Goal: Task Accomplishment & Management: Manage account settings

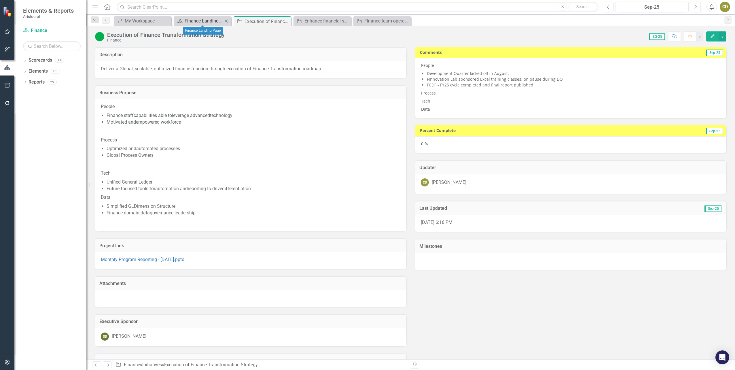
click at [212, 21] on div "Finance Landing Page" at bounding box center [204, 20] width 38 height 7
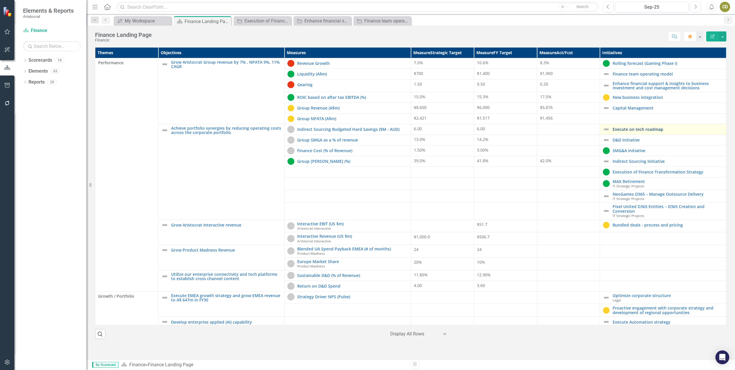
click at [656, 128] on link "Execute on tech roadmap" at bounding box center [667, 129] width 111 height 4
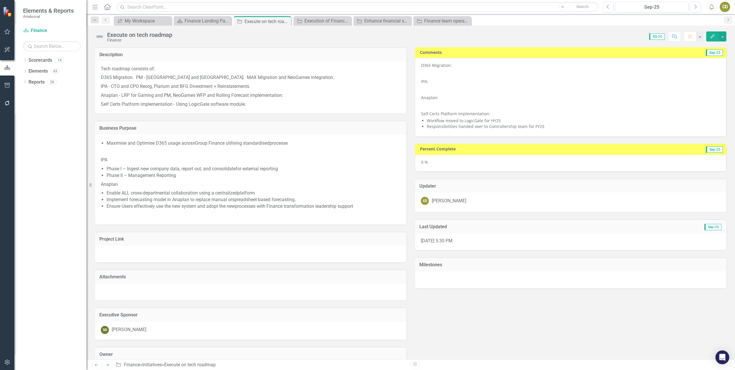
click at [432, 82] on p "IPA:" at bounding box center [570, 81] width 299 height 8
click at [428, 83] on p "IPA:" at bounding box center [570, 81] width 299 height 8
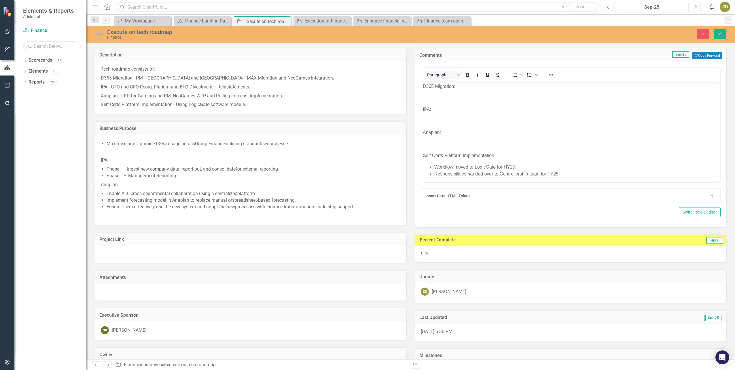
click at [433, 110] on p "IPA:" at bounding box center [571, 109] width 296 height 7
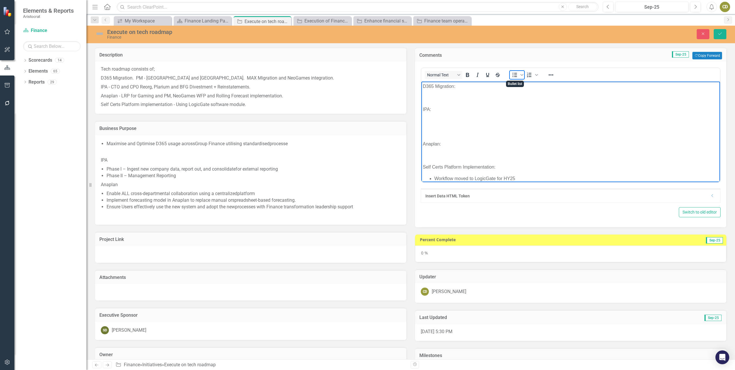
click at [511, 75] on icon "Bullet list" at bounding box center [514, 74] width 7 height 7
click at [437, 120] on li "Rich Text Area. Press ALT-0 for help." at bounding box center [576, 120] width 284 height 7
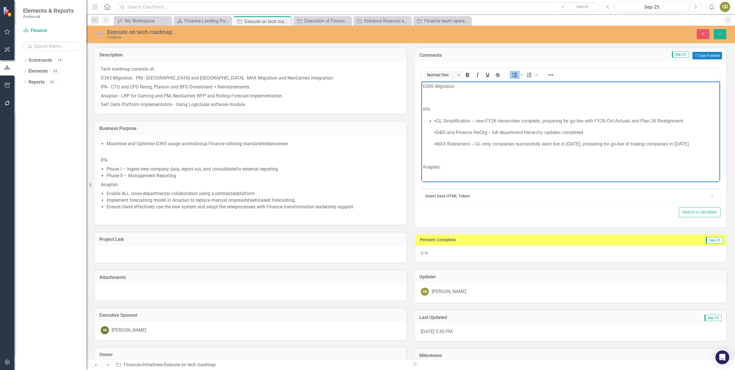
click at [436, 120] on p "•GL Simplification – new FY26 hierarchies complete, preparing for go-live with …" at bounding box center [576, 120] width 284 height 7
click at [436, 132] on p "•D&D and Finance ReOrg – full department hierarchy updates completed" at bounding box center [576, 132] width 284 height 7
click at [436, 142] on p "•MAX Retirement – GL-only companies successfully went live in [DATE], preparing…" at bounding box center [576, 143] width 284 height 7
click at [681, 120] on p "GL Simplification – new FY26 hierarchies complete, preparing for go-live with F…" at bounding box center [576, 120] width 284 height 7
click at [550, 74] on icon "Reveal or hide additional toolbar items" at bounding box center [550, 74] width 7 height 7
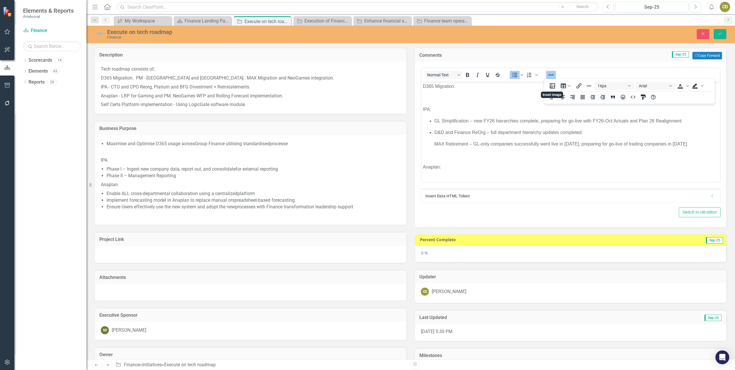
click at [531, 98] on p "Rich Text Area. Press ALT-0 for help." at bounding box center [571, 97] width 296 height 7
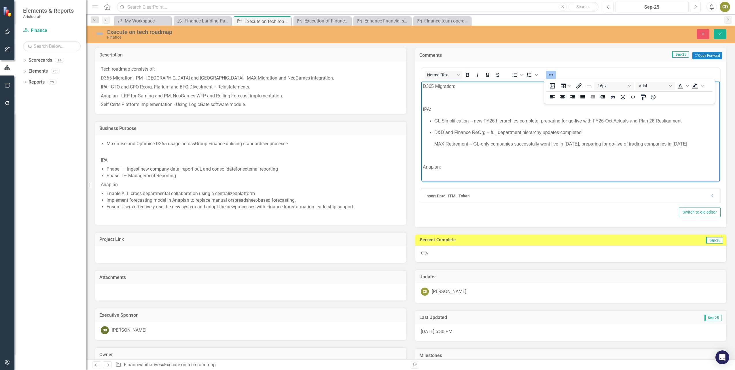
click at [572, 60] on div "Comments Sep-25 Copy Forward Copy Forward" at bounding box center [570, 54] width 311 height 14
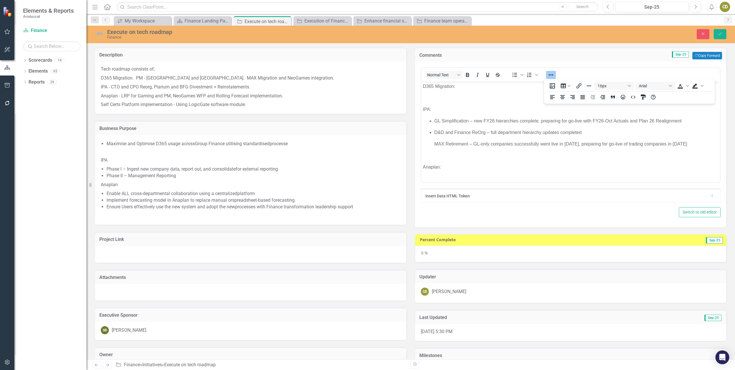
click at [431, 153] on p "Rich Text Area. Press ALT-0 for help." at bounding box center [571, 155] width 296 height 7
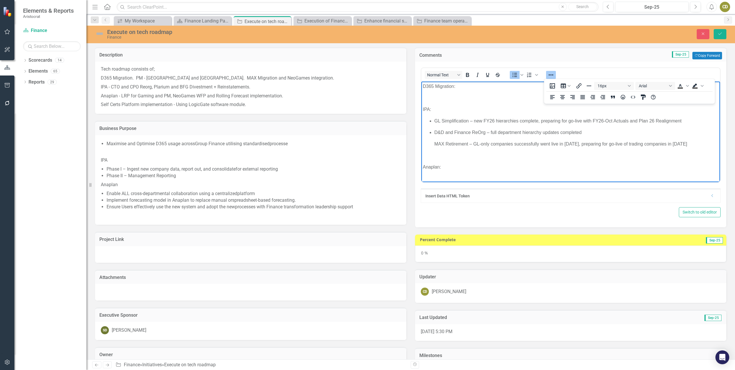
click at [435, 143] on p "MAX Retirement – GL-only companies successfully went live in [DATE], preparing …" at bounding box center [576, 143] width 284 height 7
click at [550, 75] on icon "Reveal or hide additional toolbar items" at bounding box center [550, 74] width 5 height 1
click at [435, 143] on p "MAX Retirement – GL-only companies successfully went live in [DATE], preparing …" at bounding box center [576, 143] width 284 height 7
click at [581, 133] on p "D&D and Finance ReOrg – full department hierarchy updates completed" at bounding box center [576, 132] width 284 height 7
drag, startPoint x: 696, startPoint y: 144, endPoint x: 546, endPoint y: 151, distance: 150.4
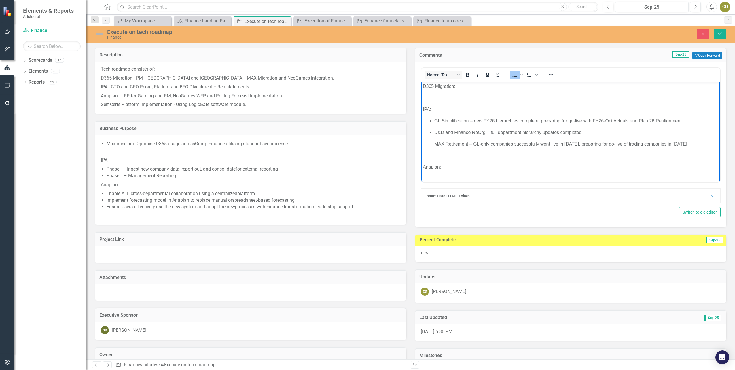
click at [546, 151] on body "D365 Migration: IPA: GL Simplification – new FY26 hierarchies complete, prepari…" at bounding box center [570, 149] width 299 height 136
click at [689, 147] on p "MAX Retirement – GL-only companies successfully went live in [DATE], preparing …" at bounding box center [576, 143] width 284 height 7
click at [429, 138] on ul "GL Simplification – new FY26 hierarchies complete, preparing for go-live with F…" at bounding box center [571, 132] width 296 height 30
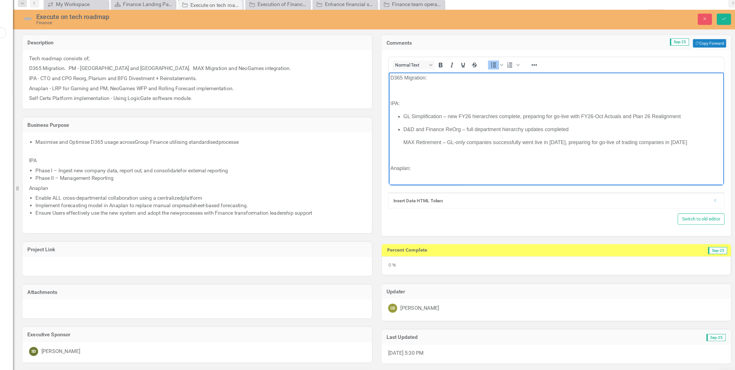
drag, startPoint x: 664, startPoint y: 132, endPoint x: 403, endPoint y: 111, distance: 262.0
click at [403, 111] on ul "GL Simplification – new FY26 hierarchies complete, preparing for go-live with F…" at bounding box center [538, 123] width 296 height 30
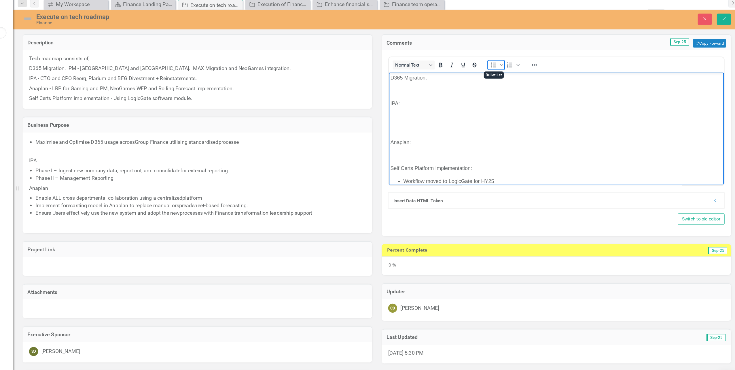
click at [512, 74] on icon "Bullet list" at bounding box center [514, 74] width 7 height 7
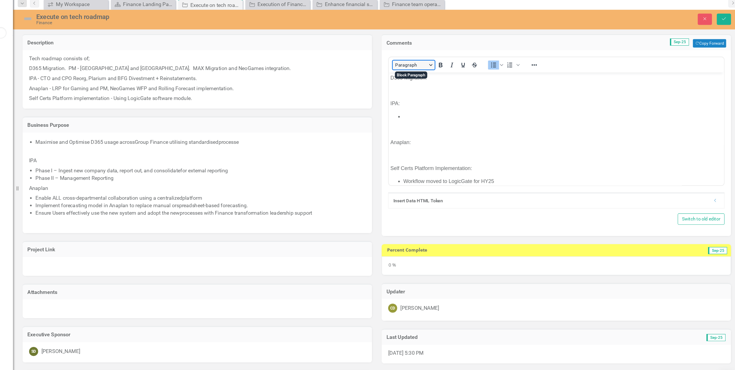
click at [457, 75] on button "Paragraph" at bounding box center [443, 75] width 37 height 8
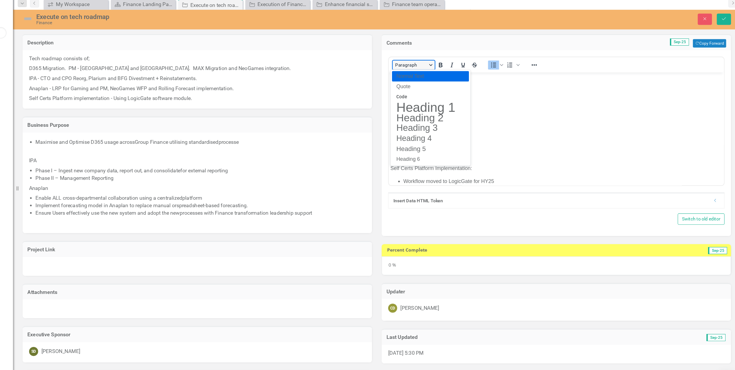
click at [457, 75] on button "Paragraph" at bounding box center [443, 75] width 37 height 8
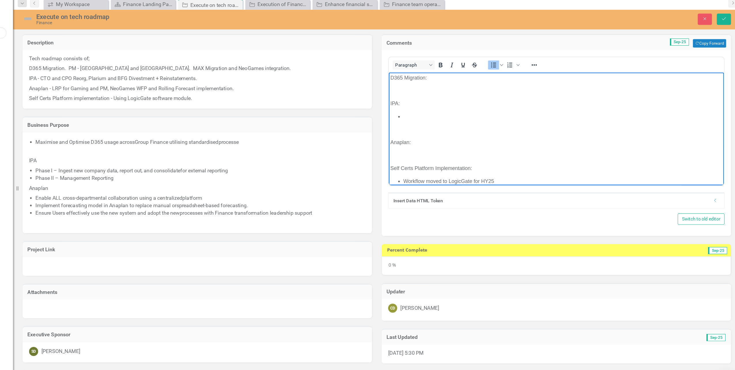
click at [403, 112] on li "Rich Text Area. Press ALT-0 for help." at bounding box center [543, 111] width 284 height 7
click at [403, 112] on li "G" at bounding box center [543, 111] width 284 height 7
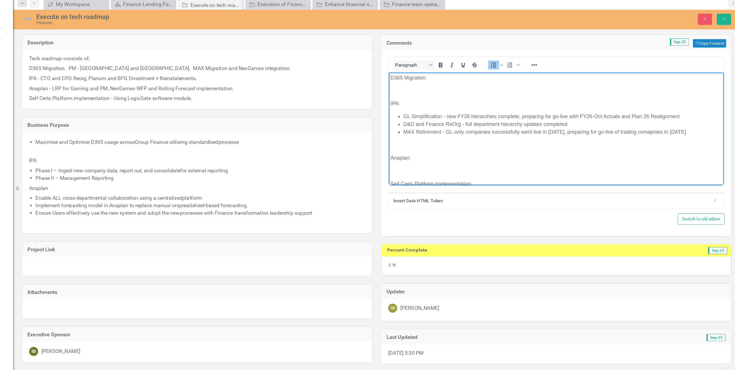
drag, startPoint x: 627, startPoint y: 123, endPoint x: 623, endPoint y: 124, distance: 4.1
click at [623, 124] on li "MAX Retirement - GL-only companies successfully went live in [DATE], preparing …" at bounding box center [543, 125] width 284 height 7
click at [631, 125] on li "MAX Retirement - GL-only companies successfully went live in [DATE], preparing …" at bounding box center [543, 125] width 284 height 7
click at [529, 141] on body "D365 Migration: IPA: GL Simplification - new FY26 hierarchies complete, prepari…" at bounding box center [537, 135] width 299 height 127
click at [401, 107] on body "D365 Migration: IPA: GL Simplification - new FY26 hierarchies complete, prepari…" at bounding box center [537, 135] width 299 height 127
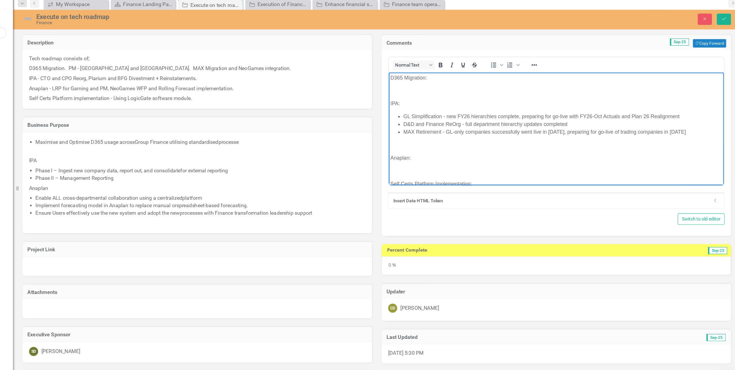
drag, startPoint x: 662, startPoint y: 125, endPoint x: 389, endPoint y: 101, distance: 274.0
click at [389, 101] on body "D365 Migration: IPA: GL Simplification - new FY26 hierarchies complete, prepari…" at bounding box center [537, 135] width 299 height 127
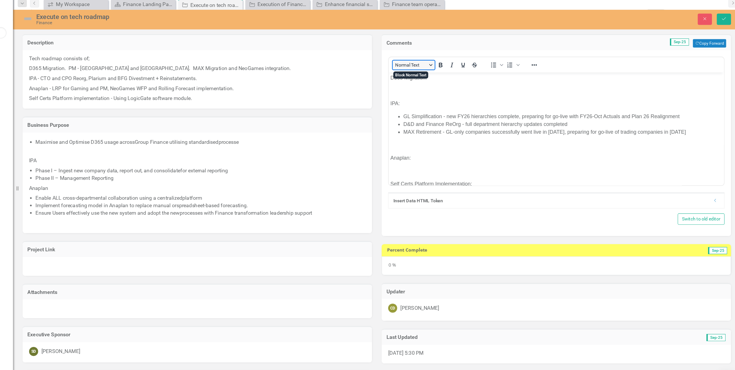
click at [458, 74] on button "Normal Text" at bounding box center [443, 75] width 37 height 8
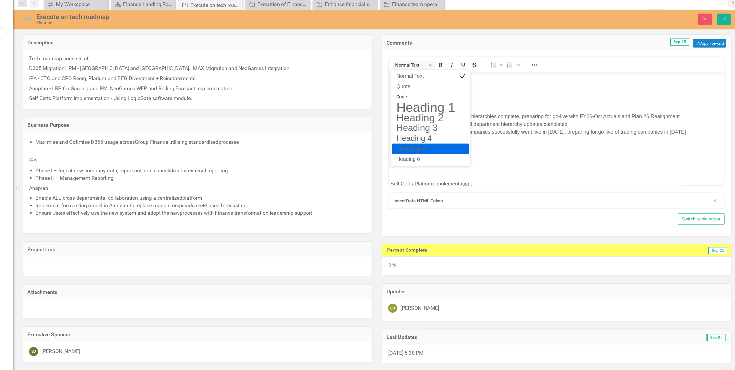
click at [440, 147] on h5 "Heading 5" at bounding box center [454, 149] width 54 height 7
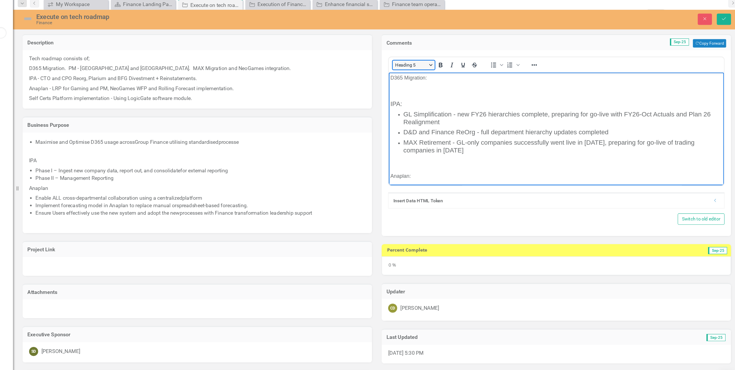
click at [457, 74] on button "Heading 5" at bounding box center [443, 75] width 37 height 8
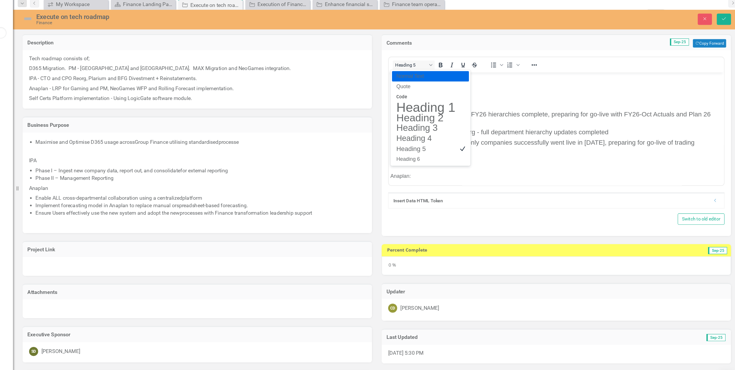
click at [437, 86] on p "Normal Text" at bounding box center [454, 84] width 54 height 7
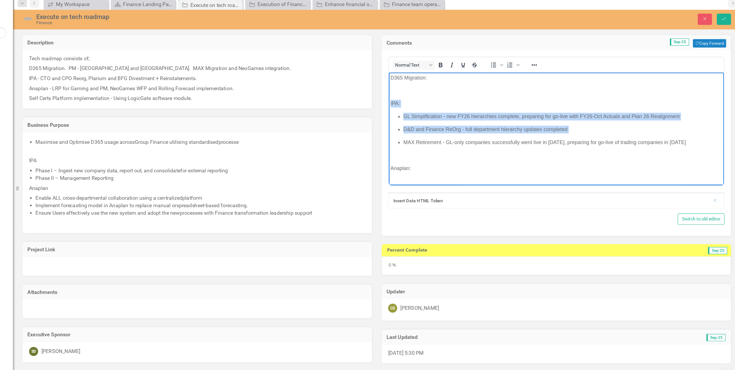
click at [411, 101] on p "IPA:" at bounding box center [538, 100] width 296 height 7
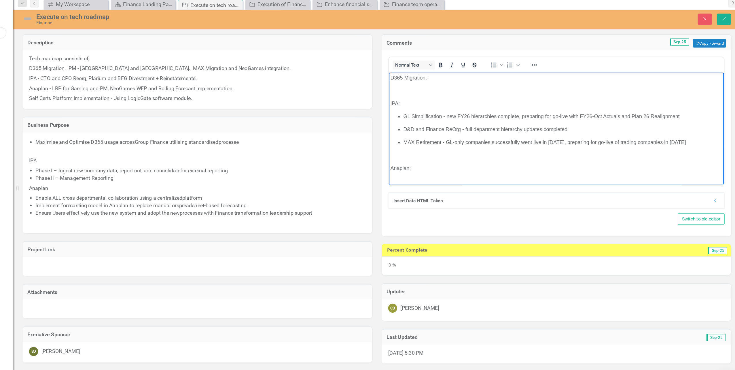
drag, startPoint x: 664, startPoint y: 135, endPoint x: 387, endPoint y: 101, distance: 278.4
click at [388, 101] on html "D365 Migration: IPA: GL Simplification - new FY26 hierarchies complete, prepari…" at bounding box center [537, 140] width 299 height 136
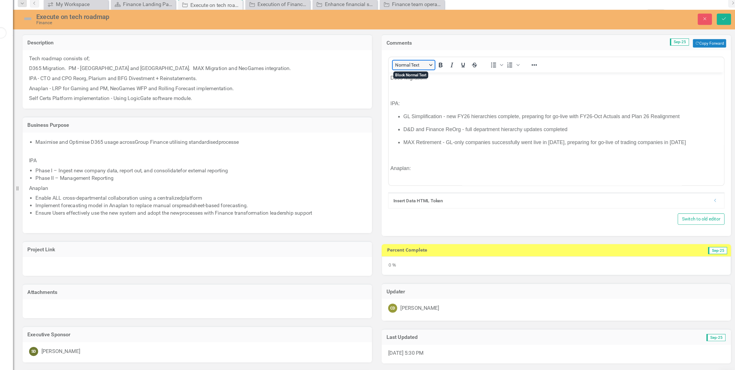
click at [457, 72] on button "Normal Text" at bounding box center [443, 75] width 37 height 8
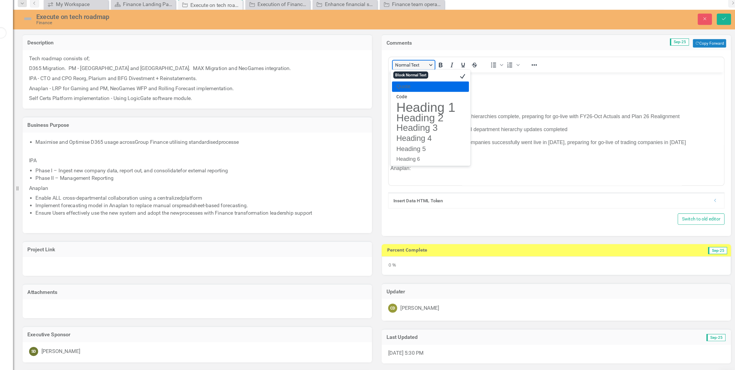
click at [457, 73] on button "Normal Text" at bounding box center [443, 75] width 37 height 8
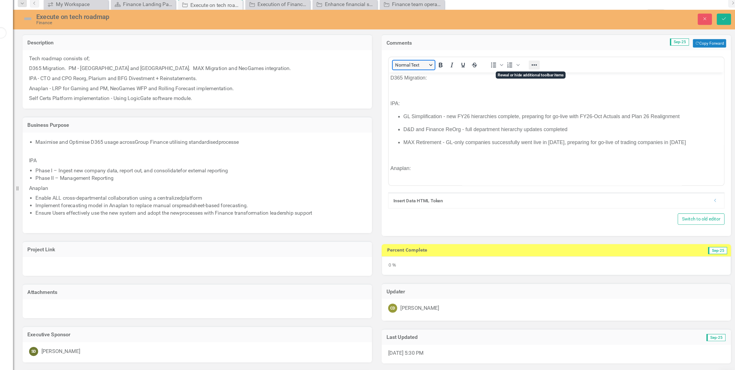
click at [548, 73] on icon "Reveal or hide additional toolbar items" at bounding box center [550, 74] width 7 height 7
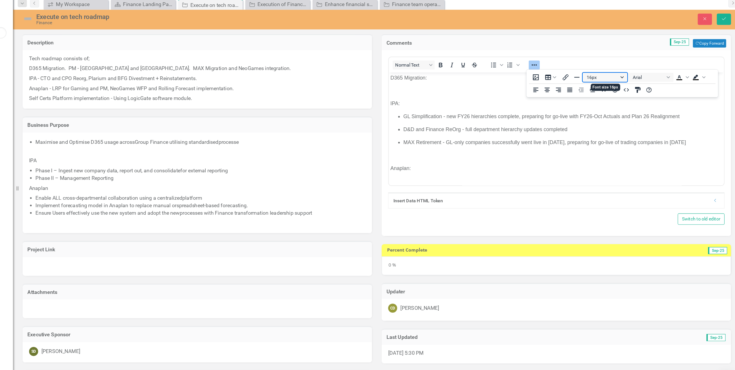
click at [629, 85] on button "16px" at bounding box center [614, 86] width 40 height 8
click at [608, 124] on div "14px" at bounding box center [611, 123] width 25 height 7
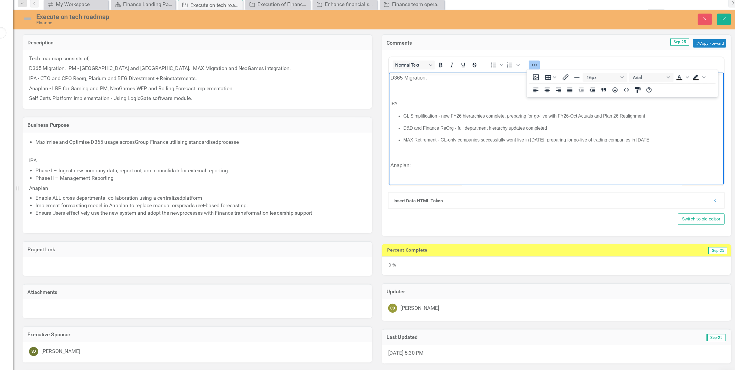
click at [432, 146] on p "Rich Text Area. Press ALT-0 for help." at bounding box center [538, 143] width 296 height 7
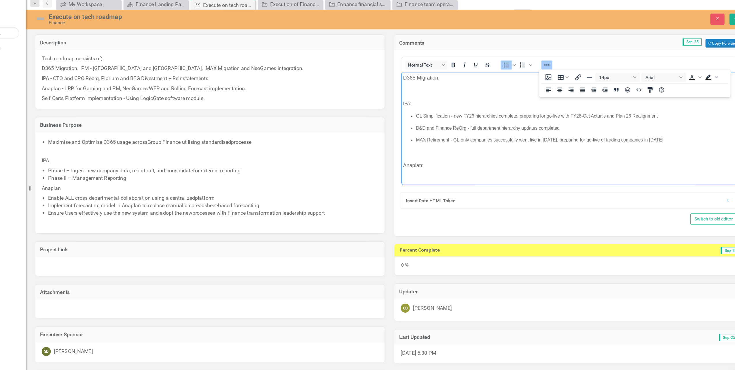
drag, startPoint x: 646, startPoint y: 132, endPoint x: 408, endPoint y: 108, distance: 238.4
click at [408, 108] on ul "GL Simplification - new FY26 hierarchies complete, preparing for go-live with F…" at bounding box center [550, 121] width 296 height 27
click at [593, 97] on icon "Decrease indent" at bounding box center [592, 97] width 7 height 7
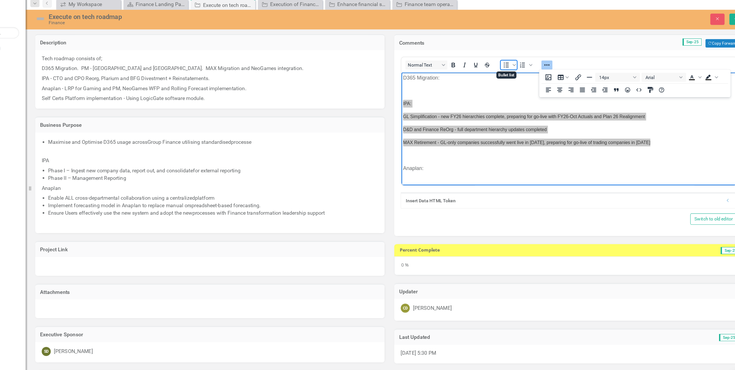
click at [512, 75] on icon "Bullet list" at bounding box center [514, 75] width 5 height 4
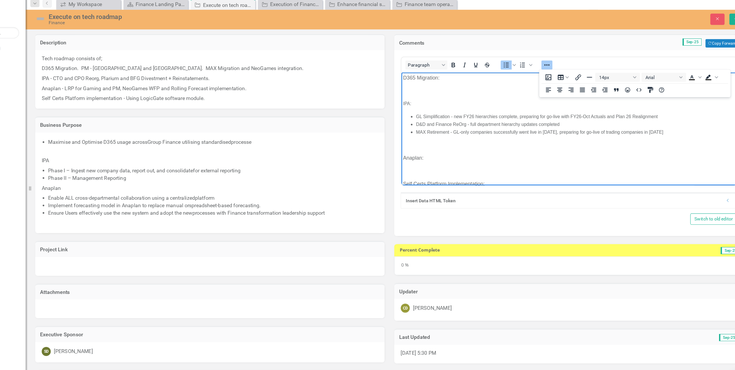
click at [415, 102] on p "IPA:" at bounding box center [550, 100] width 296 height 7
click at [419, 101] on p "IPA:" at bounding box center [550, 100] width 296 height 7
drag, startPoint x: 419, startPoint y: 101, endPoint x: 818, endPoint y: 183, distance: 408.0
click at [401, 101] on html "D365 Migration: IPA: GL Simplification - new FY26 hierarchies complete, prepari…" at bounding box center [550, 135] width 299 height 127
click at [474, 101] on p "IPA:" at bounding box center [550, 100] width 296 height 7
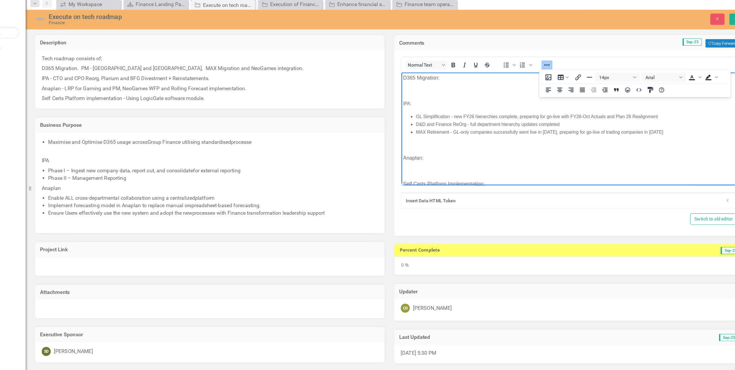
click at [422, 142] on body "D365 Migration: IPA: GL Simplification - new FY26 hierarchies complete, prepari…" at bounding box center [550, 135] width 299 height 127
click at [403, 149] on p "Anaplan:" at bounding box center [550, 148] width 296 height 7
click at [431, 97] on p "IPA:" at bounding box center [550, 100] width 296 height 7
click at [415, 103] on p "IPA:" at bounding box center [550, 100] width 296 height 7
click at [467, 91] on p "Rich Text Area. Press ALT-0 for help." at bounding box center [550, 88] width 296 height 7
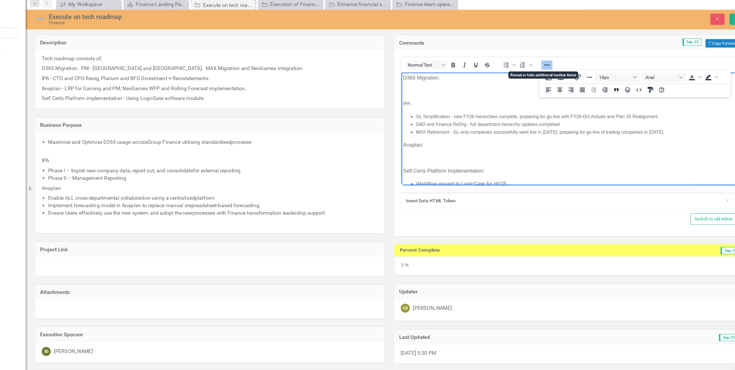
click at [549, 73] on icon "Reveal or hide additional toolbar items" at bounding box center [550, 74] width 7 height 7
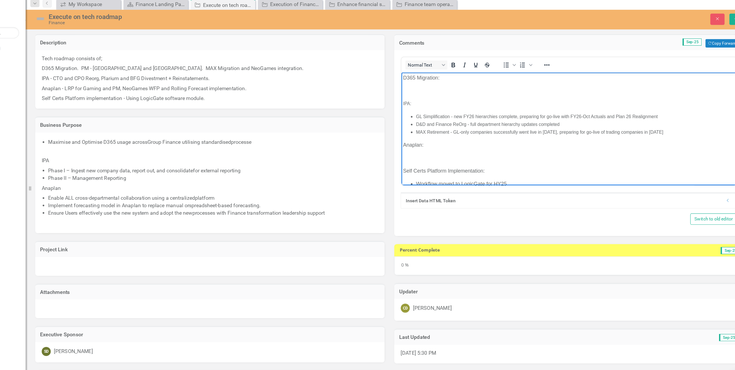
scroll to position [15, 0]
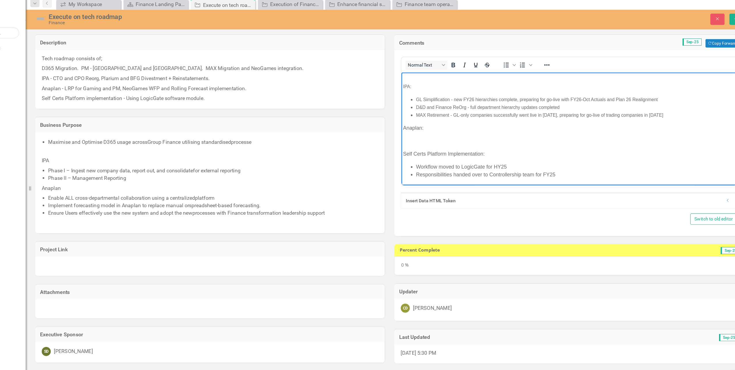
drag, startPoint x: 695, startPoint y: 142, endPoint x: 1119, endPoint y: 246, distance: 436.0
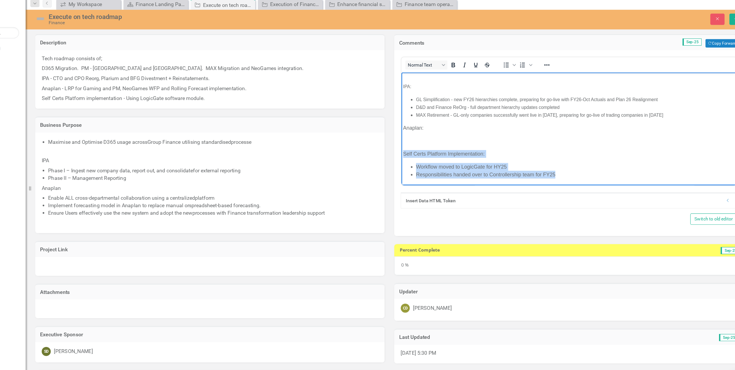
drag, startPoint x: 544, startPoint y: 162, endPoint x: 817, endPoint y: 225, distance: 279.9
click at [401, 144] on html "D365 Migration: IPA: GL Simplification - new FY26 hierarchies complete, prepari…" at bounding box center [550, 115] width 299 height 116
click at [550, 72] on icon "Reveal or hide additional toolbar items" at bounding box center [550, 74] width 7 height 7
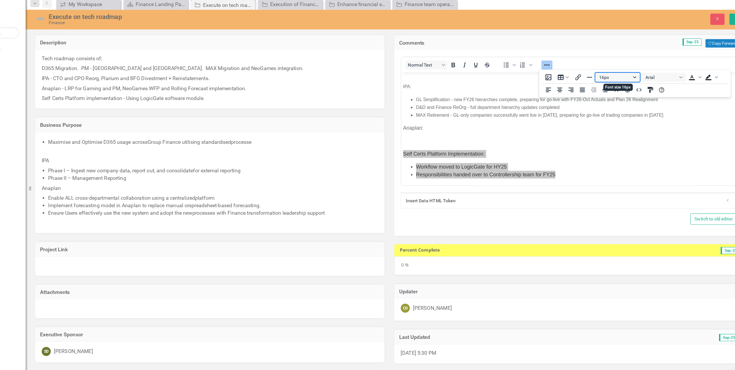
click at [630, 84] on button "16px" at bounding box center [614, 86] width 40 height 8
click at [615, 119] on div "14px" at bounding box center [615, 123] width 40 height 9
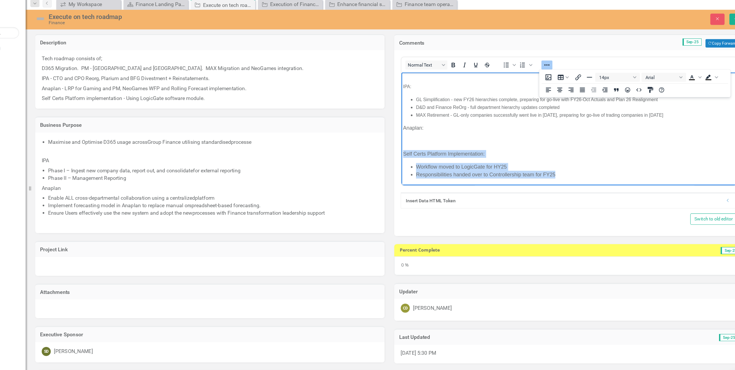
scroll to position [14, 0]
click at [484, 149] on p "Self Certs Platform Implementation:" at bounding box center [550, 146] width 296 height 7
drag, startPoint x: 467, startPoint y: 146, endPoint x: 400, endPoint y: 147, distance: 66.8
click at [401, 147] on html "D365 Migration: IPA: GL Simplification - new FY26 hierarchies complete, prepari…" at bounding box center [550, 116] width 299 height 114
click at [464, 76] on icon "Bold" at bounding box center [467, 74] width 7 height 7
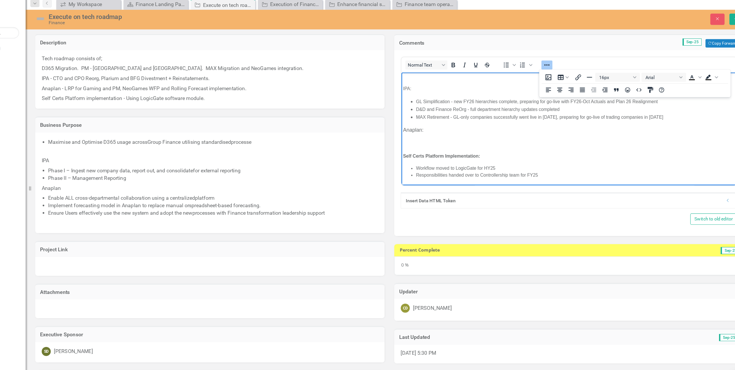
click at [423, 124] on p "Anaplan:" at bounding box center [550, 123] width 296 height 7
drag, startPoint x: 411, startPoint y: 140, endPoint x: 401, endPoint y: 121, distance: 21.0
click at [401, 121] on body "D365 Migration: IPA: GL Simplification - new FY26 hierarchies complete, prepari…" at bounding box center [550, 116] width 299 height 114
click at [629, 85] on button "16px" at bounding box center [614, 86] width 40 height 8
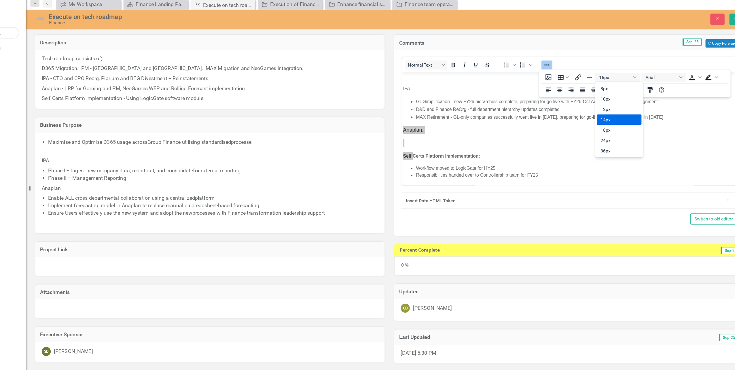
click at [616, 121] on div "14px" at bounding box center [611, 123] width 25 height 7
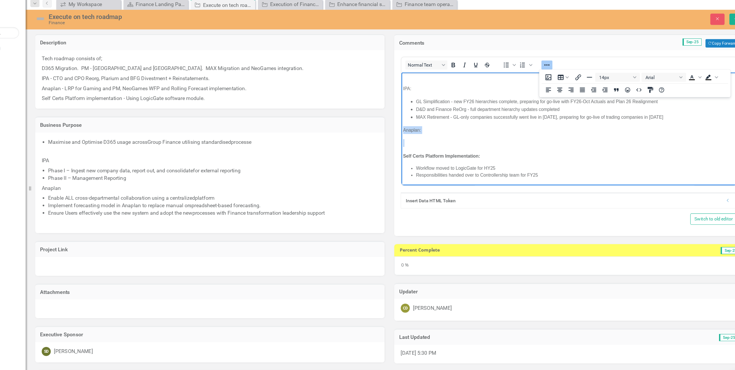
click at [424, 125] on p "Anaplan:" at bounding box center [550, 123] width 296 height 7
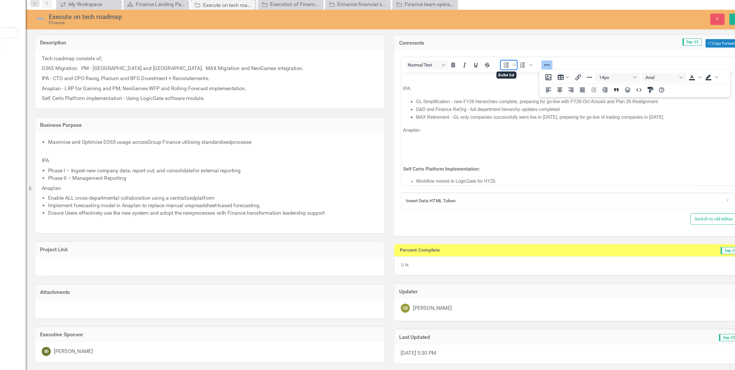
click at [511, 76] on icon "Bullet list" at bounding box center [514, 74] width 7 height 7
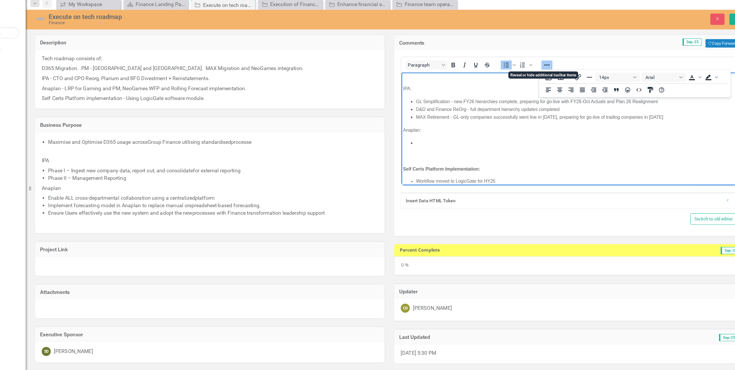
click at [550, 75] on icon "Reveal or hide additional toolbar items" at bounding box center [550, 74] width 5 height 1
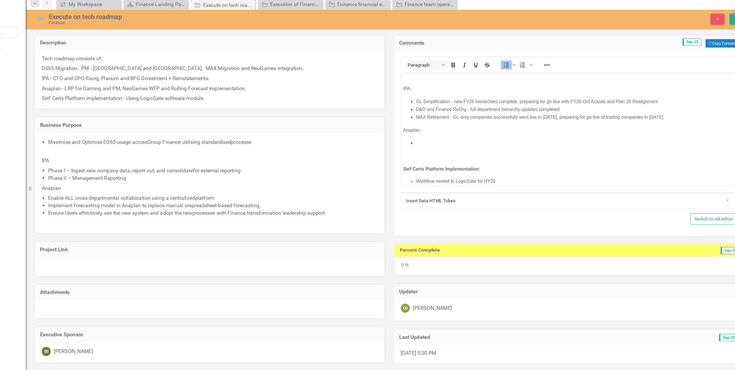
click at [421, 135] on li "Rich Text Area. Press ALT-0 for help." at bounding box center [556, 135] width 284 height 7
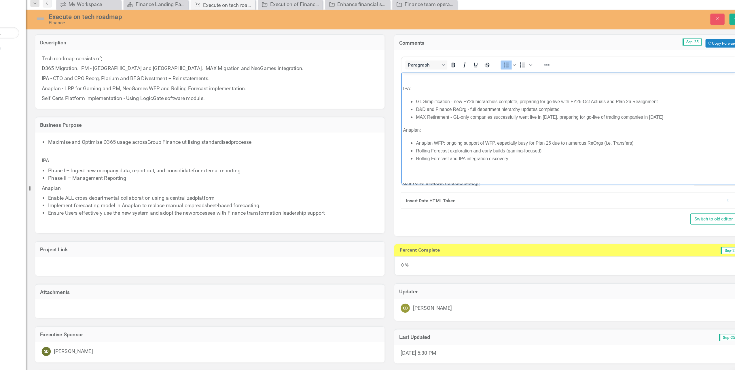
click at [592, 133] on span "Anaplan WFP: ongoing support of WFP, especially busy for Plan 26 due to numerou…" at bounding box center [511, 135] width 194 height 5
click at [497, 149] on li "Rolling Forecast and IPA integration discovery" at bounding box center [556, 148] width 284 height 7
click at [451, 121] on p "Anaplan:" at bounding box center [550, 123] width 296 height 7
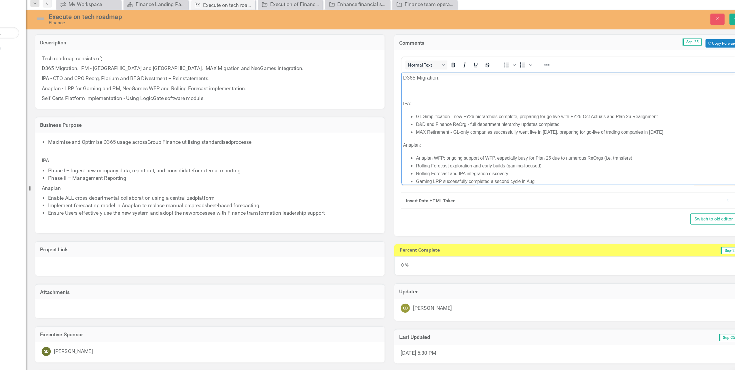
click at [413, 143] on body "D365 Migration: IPA: GL Simplification - new FY26 hierarchies complete, prepari…" at bounding box center [550, 148] width 299 height 153
drag, startPoint x: 403, startPoint y: 137, endPoint x: 421, endPoint y: 147, distance: 21.4
click at [421, 147] on body "D365 Migration: IPA: GL Simplification - new FY26 hierarchies complete, prepari…" at bounding box center [550, 148] width 299 height 153
click at [420, 143] on body "D365 Migration: IPA: GL Simplification - new FY26 hierarchies complete, prepari…" at bounding box center [550, 148] width 299 height 153
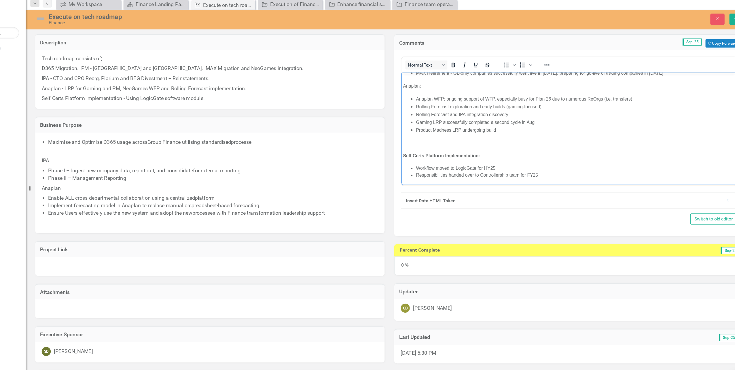
click at [407, 138] on p "Rich Text Area. Press ALT-0 for help." at bounding box center [550, 135] width 296 height 7
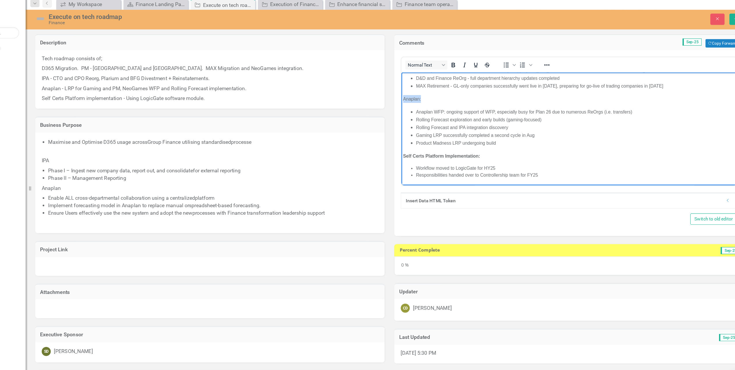
drag, startPoint x: 419, startPoint y: 95, endPoint x: 401, endPoint y: 97, distance: 18.2
click at [401, 97] on body "D365 Migration: IPA: GL Simplification - new FY26 hierarchies complete, prepari…" at bounding box center [550, 102] width 299 height 142
click at [466, 76] on icon "Bold" at bounding box center [467, 75] width 3 height 4
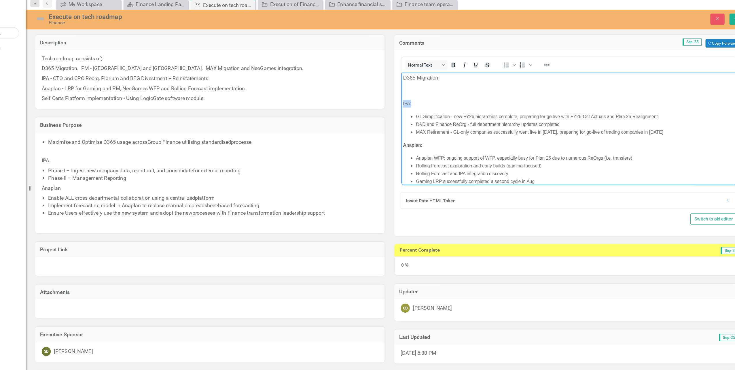
drag, startPoint x: 417, startPoint y: 101, endPoint x: 400, endPoint y: 99, distance: 17.4
click at [401, 99] on html "D365 Migration: IPA: GL Simplification - new FY26 hierarchies complete, prepari…" at bounding box center [550, 143] width 299 height 142
click at [465, 74] on icon "Bold" at bounding box center [467, 74] width 7 height 7
drag, startPoint x: 440, startPoint y: 76, endPoint x: 400, endPoint y: 77, distance: 39.2
click at [401, 77] on html "D365 Migration: IPA: GL Simplification - new FY26 hierarchies complete, prepari…" at bounding box center [550, 143] width 299 height 142
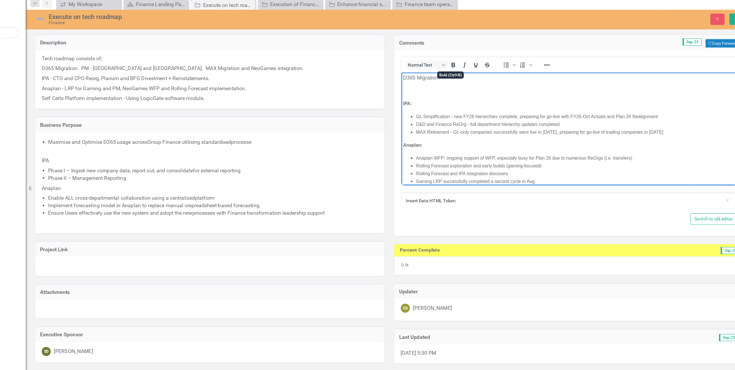
drag, startPoint x: 866, startPoint y: 145, endPoint x: 415, endPoint y: 85, distance: 454.8
click at [415, 85] on body "D365 Migration: IPA: GL Simplification - new FY26 hierarchies complete, prepari…" at bounding box center [550, 143] width 299 height 142
click at [418, 86] on p "Rich Text Area. Press ALT-0 for help." at bounding box center [550, 88] width 296 height 7
drag, startPoint x: 440, startPoint y: 75, endPoint x: 820, endPoint y: 157, distance: 388.3
click at [401, 75] on body "D365 Migration: IPA: GL Simplification - new FY26 hierarchies complete, prepari…" at bounding box center [550, 143] width 299 height 142
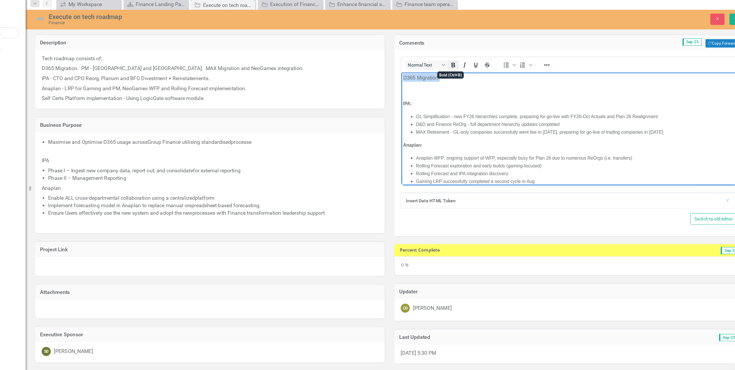
click at [466, 73] on icon "Bold" at bounding box center [467, 74] width 7 height 7
drag, startPoint x: 410, startPoint y: 92, endPoint x: 818, endPoint y: 159, distance: 413.9
click at [401, 77] on html "D365 Migration: IPA: GL Simplification - new FY26 hierarchies complete, prepari…" at bounding box center [550, 143] width 299 height 142
click at [550, 75] on icon "Reveal or hide additional toolbar items" at bounding box center [550, 74] width 7 height 7
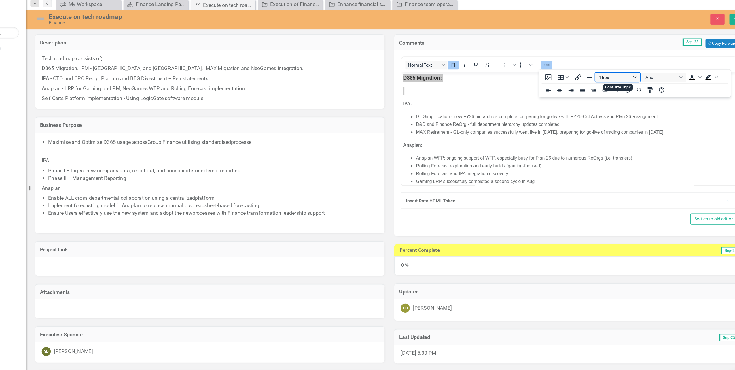
click at [628, 85] on button "16px" at bounding box center [614, 86] width 40 height 8
click at [608, 121] on div "14px" at bounding box center [611, 123] width 25 height 7
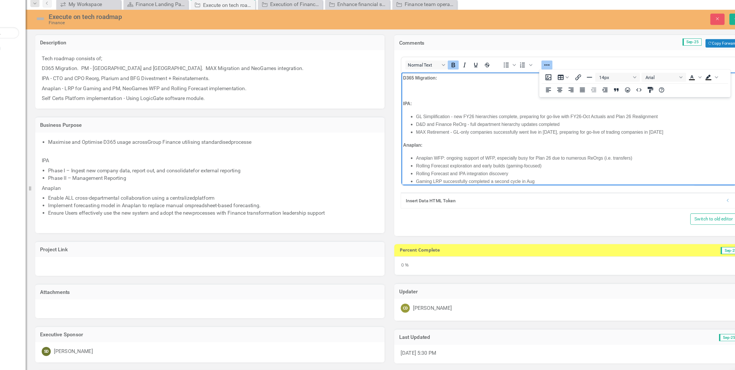
click at [483, 96] on body "D365 Migration: IPA: GL Simplification - new FY26 hierarchies complete, prepari…" at bounding box center [550, 143] width 299 height 142
click at [551, 74] on icon "Reveal or hide additional toolbar items" at bounding box center [550, 74] width 7 height 7
click at [455, 93] on body "D365 Migration: IPA: GL Simplification - new FY26 hierarchies complete, prepari…" at bounding box center [550, 143] width 299 height 142
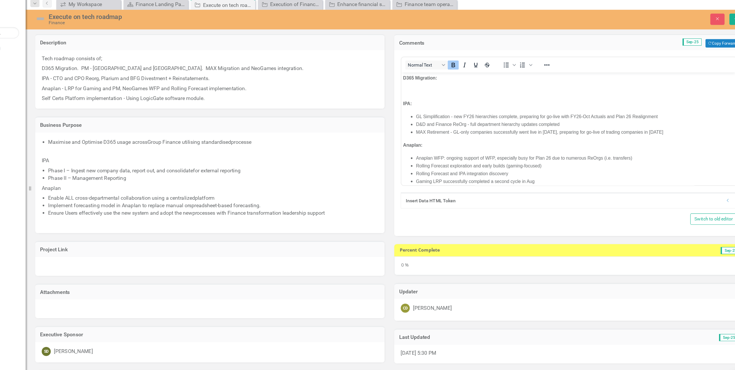
click at [96, 34] on img at bounding box center [99, 33] width 9 height 9
click at [103, 35] on img at bounding box center [99, 33] width 9 height 9
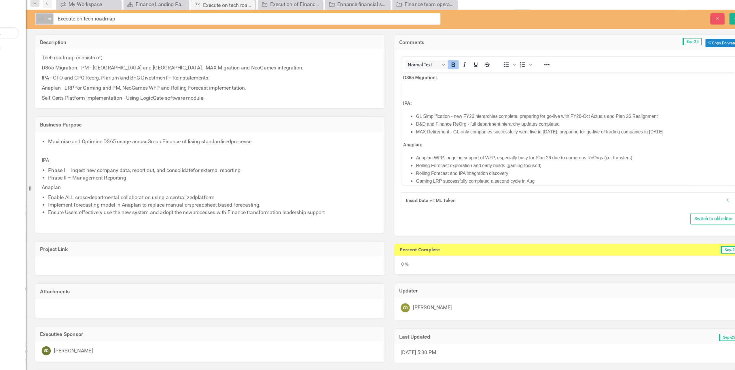
click at [112, 40] on div "Elements & Reports Aristocrat Scorecard Finance Search Dropdown Scorecards 14 D…" at bounding box center [367, 185] width 735 height 370
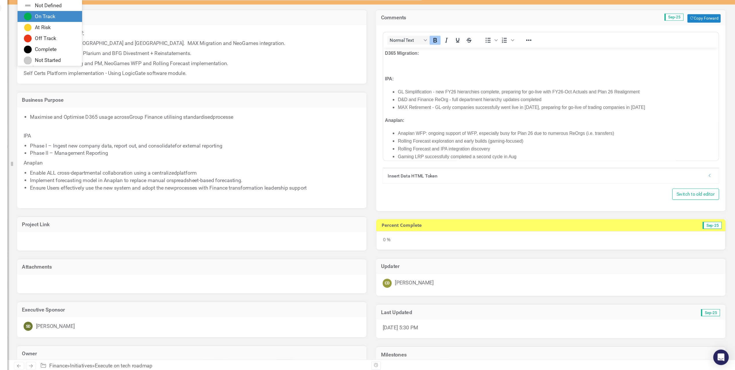
click at [116, 55] on div "On Track" at bounding box center [120, 53] width 18 height 7
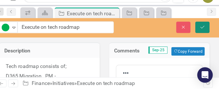
click at [202, 35] on icon "Save" at bounding box center [203, 34] width 5 height 4
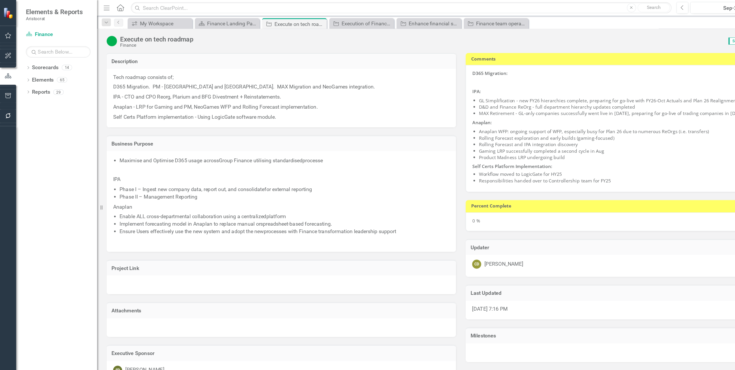
click at [422, 197] on div "0 %" at bounding box center [570, 197] width 311 height 17
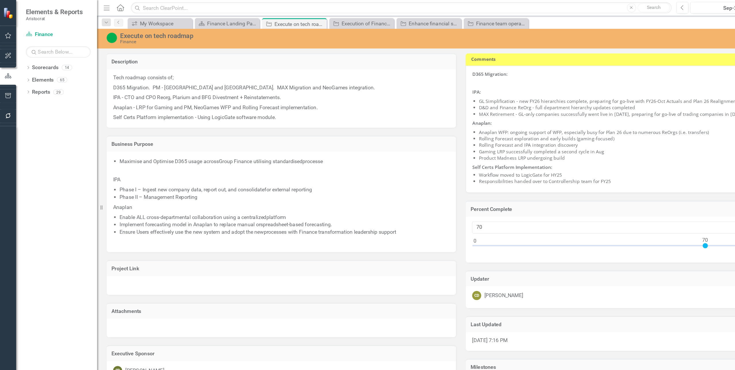
drag, startPoint x: 421, startPoint y: 218, endPoint x: 625, endPoint y: 219, distance: 203.8
click at [626, 219] on div at bounding box center [628, 218] width 5 height 5
click at [616, 223] on div at bounding box center [571, 219] width 300 height 7
click at [621, 219] on div at bounding box center [571, 219] width 300 height 7
click at [623, 218] on div at bounding box center [622, 218] width 5 height 5
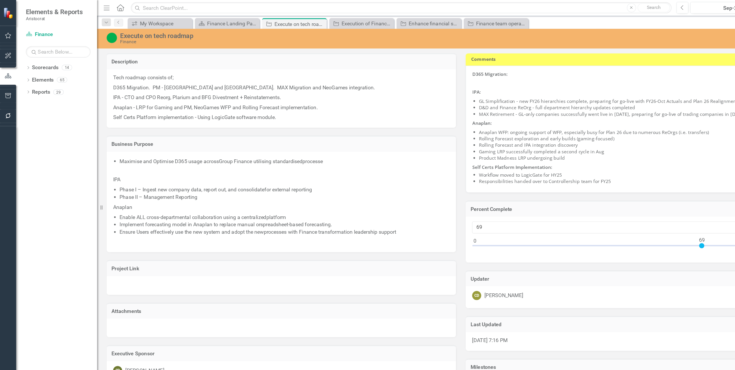
drag, startPoint x: 627, startPoint y: 218, endPoint x: 626, endPoint y: 214, distance: 4.1
click at [626, 216] on div at bounding box center [625, 218] width 5 height 5
click at [627, 218] on div at bounding box center [571, 219] width 300 height 7
type input "70"
click at [455, 229] on div "70" at bounding box center [570, 213] width 311 height 41
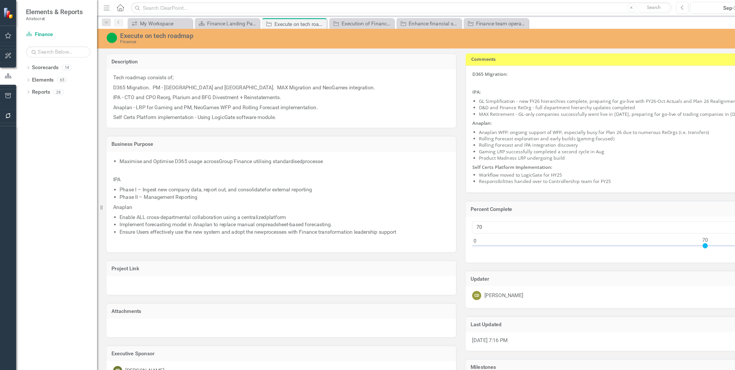
click at [455, 229] on div "70" at bounding box center [570, 213] width 311 height 41
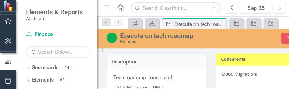
drag, startPoint x: 238, startPoint y: 35, endPoint x: 191, endPoint y: 37, distance: 47.0
click at [191, 37] on div "Execute on tech roadmap Finance Close Save" at bounding box center [187, 33] width 202 height 11
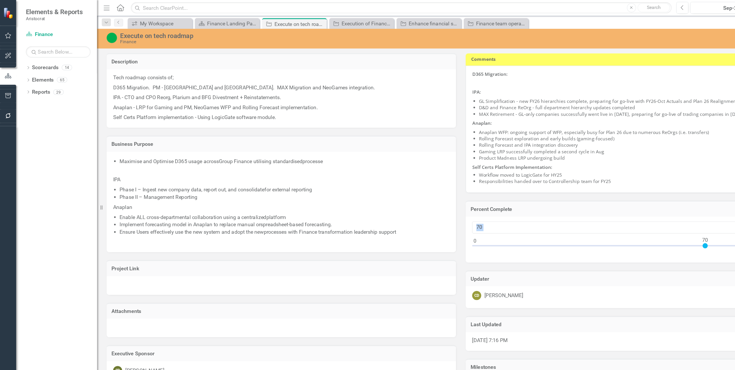
drag, startPoint x: 592, startPoint y: 17, endPoint x: 533, endPoint y: 26, distance: 59.6
click at [533, 26] on div "Menu Home Search Close Search Previous Sep-25 Next Alerts CD User Edit Profile …" at bounding box center [410, 185] width 648 height 370
